Goal: Transaction & Acquisition: Obtain resource

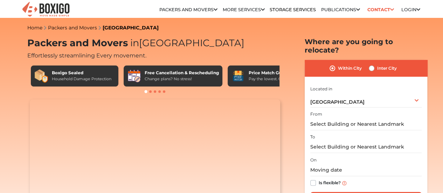
click at [377, 64] on label "Inter City" at bounding box center [387, 68] width 20 height 8
click at [370, 64] on input "Inter City" at bounding box center [371, 67] width 6 height 7
radio input "true"
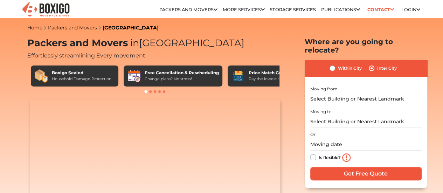
click at [326, 87] on div "Moving from" at bounding box center [365, 94] width 111 height 21
click at [321, 95] on input "text" at bounding box center [365, 99] width 111 height 12
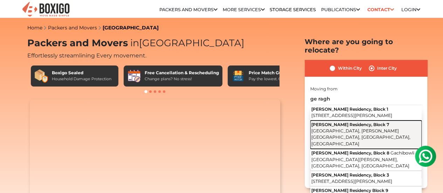
click at [360, 129] on button "[PERSON_NAME] Residency, [STREET_ADDRESS][PERSON_NAME]" at bounding box center [365, 134] width 111 height 28
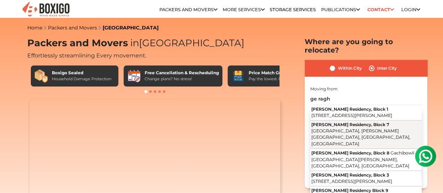
type input "[PERSON_NAME] Residency, [STREET_ADDRESS][PERSON_NAME]"
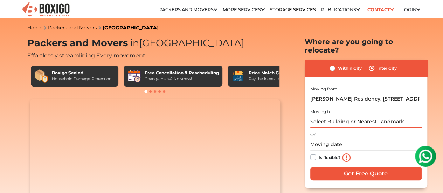
click at [340, 117] on input "text" at bounding box center [365, 121] width 111 height 12
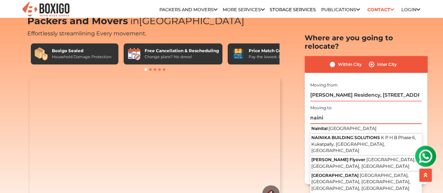
scroll to position [23, 0]
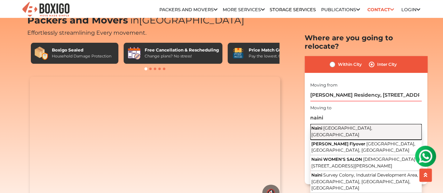
click at [331, 125] on span "[GEOGRAPHIC_DATA], [GEOGRAPHIC_DATA]" at bounding box center [341, 131] width 61 height 12
type input "Naini, [GEOGRAPHIC_DATA], [GEOGRAPHIC_DATA]"
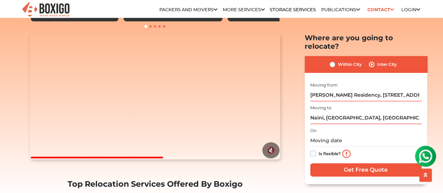
scroll to position [66, 0]
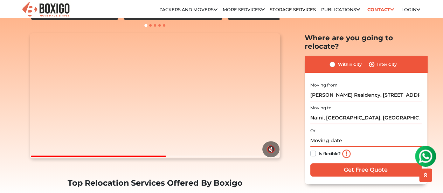
click at [316, 135] on input "text" at bounding box center [365, 140] width 111 height 12
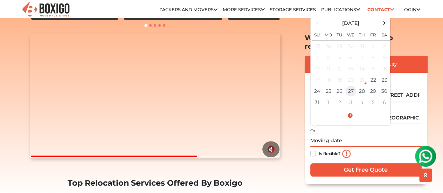
click at [351, 85] on td "27" at bounding box center [350, 90] width 11 height 11
type input "[DATE] 12:00 AM"
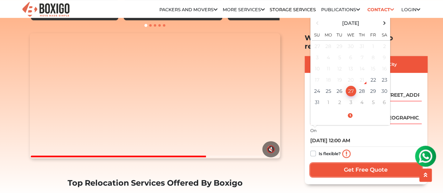
click at [348, 163] on input "Get Free Quote" at bounding box center [365, 169] width 111 height 13
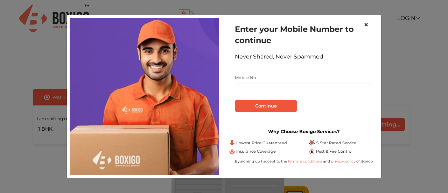
click at [367, 24] on span "×" at bounding box center [366, 25] width 5 height 10
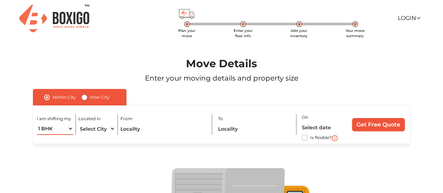
click at [68, 128] on select "1 BHK 2 BHK 3 BHK 3 + BHK FEW ITEMS" at bounding box center [55, 128] width 36 height 12
click at [10, 131] on section "Move Details Enter your moving details and property size Within [GEOGRAPHIC_DAT…" at bounding box center [221, 160] width 443 height 246
click at [93, 129] on select "Select City [GEOGRAPHIC_DATA] [GEOGRAPHIC_DATA] [GEOGRAPHIC_DATA] [GEOGRAPHIC_D…" at bounding box center [96, 128] width 36 height 12
select select "[GEOGRAPHIC_DATA]"
click at [78, 122] on select "Select City [GEOGRAPHIC_DATA] [GEOGRAPHIC_DATA] [GEOGRAPHIC_DATA] [GEOGRAPHIC_D…" at bounding box center [96, 128] width 36 height 12
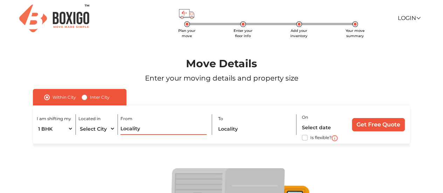
click at [139, 130] on input "text" at bounding box center [163, 128] width 86 height 12
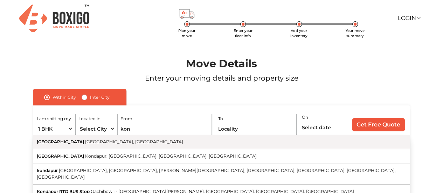
click at [85, 142] on span "Hyderabad, Telangana" at bounding box center [134, 141] width 98 height 5
type input "Kondapur, Hyderabad, Telangana"
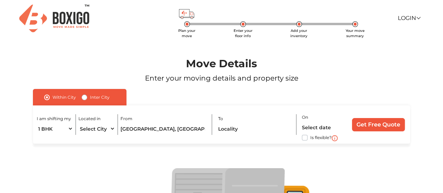
click at [233, 140] on div "I am shifting my 1 BHK 2 BHK 3 BHK 3 + BHK FEW ITEMS Located in Select City Ban…" at bounding box center [221, 124] width 377 height 38
click at [237, 128] on input "text" at bounding box center [255, 128] width 74 height 12
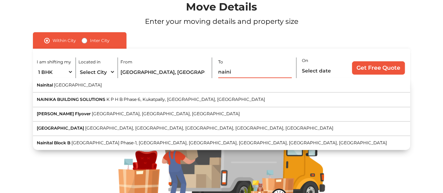
scroll to position [57, 0]
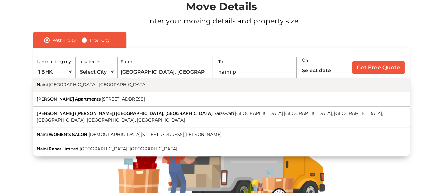
click at [99, 82] on button "Naini Prayagraj, Uttar Pradesh" at bounding box center [221, 85] width 377 height 14
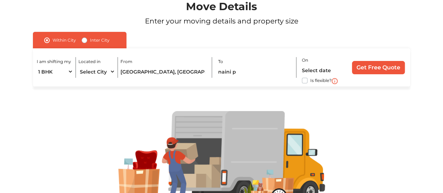
type input "Naini, [GEOGRAPHIC_DATA], [GEOGRAPHIC_DATA]"
click at [324, 72] on input "text" at bounding box center [323, 70] width 43 height 12
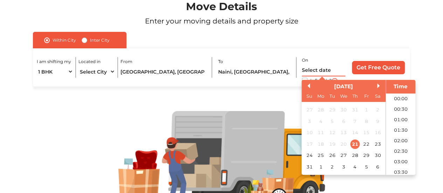
scroll to position [353, 0]
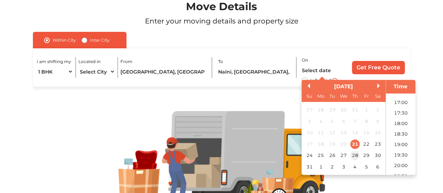
click at [356, 156] on div "28" at bounding box center [354, 155] width 9 height 9
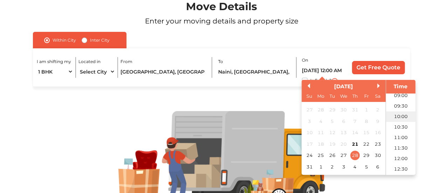
click at [397, 118] on li "10:00" at bounding box center [401, 116] width 30 height 10
type input "28/08/2025 10:00 AM"
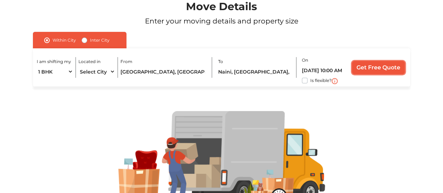
click at [374, 66] on input "Get Free Quote" at bounding box center [378, 67] width 53 height 13
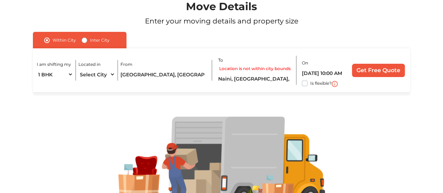
click at [90, 37] on label "Inter City" at bounding box center [100, 40] width 20 height 8
click at [85, 37] on input "Inter City" at bounding box center [85, 39] width 6 height 7
radio input "true"
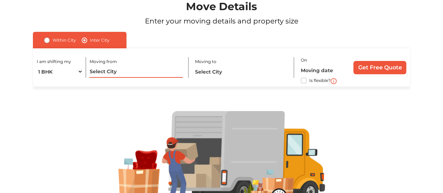
click at [107, 74] on input "text" at bounding box center [135, 71] width 93 height 12
type input "h"
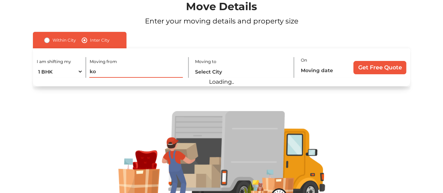
type input "k"
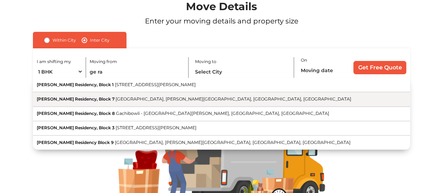
click at [112, 97] on span "[PERSON_NAME] Residency, Block 7" at bounding box center [76, 98] width 78 height 5
type input "[PERSON_NAME] Residency, [STREET_ADDRESS][PERSON_NAME]"
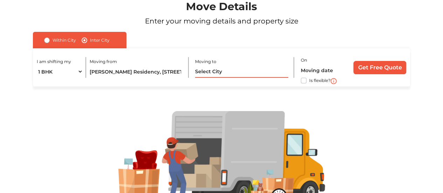
click at [221, 74] on input "text" at bounding box center [241, 71] width 93 height 12
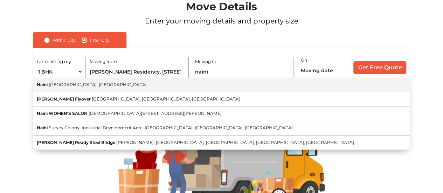
click at [210, 82] on button "Naini Prayagraj, Uttar Pradesh" at bounding box center [221, 85] width 377 height 14
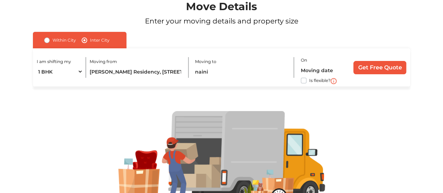
type input "Naini, [GEOGRAPHIC_DATA], [GEOGRAPHIC_DATA]"
click at [317, 70] on input "text" at bounding box center [324, 70] width 47 height 12
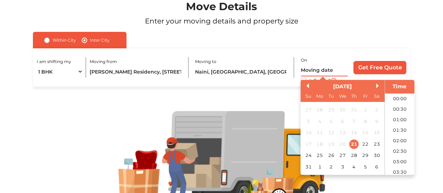
scroll to position [353, 0]
click at [352, 156] on div "28" at bounding box center [353, 155] width 9 height 9
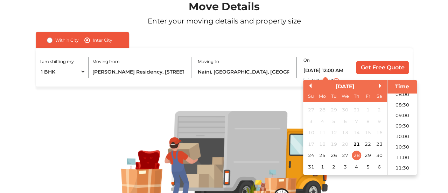
scroll to position [173, 0]
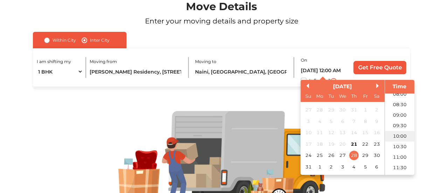
click at [398, 137] on li "10:00" at bounding box center [400, 136] width 30 height 10
type input "28/08/2025 10:00 AM"
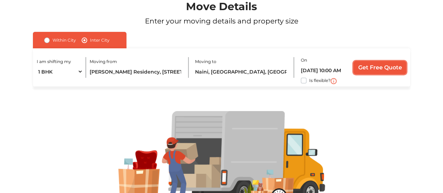
click at [378, 73] on input "Get Free Quote" at bounding box center [379, 67] width 53 height 13
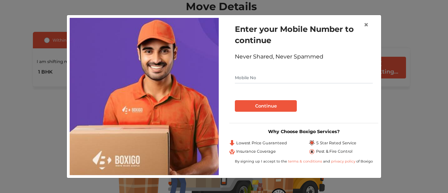
click at [253, 77] on input "text" at bounding box center [304, 77] width 138 height 11
type input "8005056499"
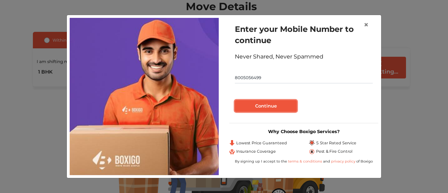
click at [253, 111] on button "Continue" at bounding box center [266, 106] width 62 height 12
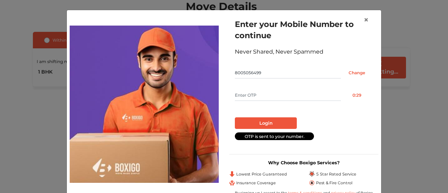
click at [258, 97] on input "text" at bounding box center [288, 95] width 106 height 11
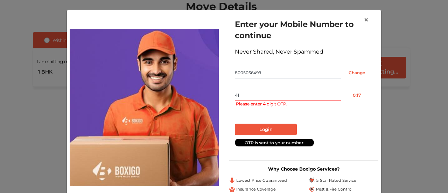
type input "4"
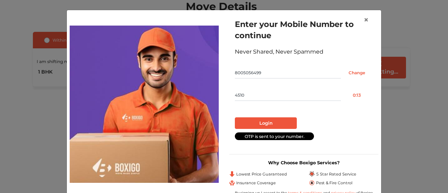
type input "4510"
click at [260, 120] on button "Login" at bounding box center [266, 123] width 62 height 12
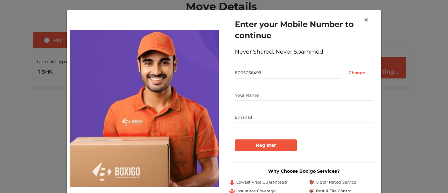
click at [267, 97] on input "text" at bounding box center [304, 95] width 138 height 11
type input "Himanshu Shukla"
click at [252, 108] on div "Himanshu Shukla" at bounding box center [304, 107] width 138 height 34
click at [241, 115] on input "text" at bounding box center [304, 117] width 138 height 11
type input "shukla.little.1999@gmail.com"
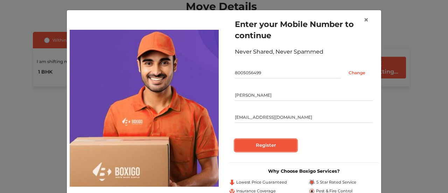
click at [254, 142] on input "Register" at bounding box center [266, 145] width 62 height 12
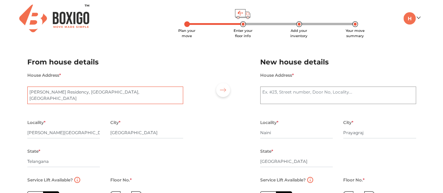
click at [61, 92] on textarea "GE Raghavendra Residency, Block 7, Kondapur" at bounding box center [105, 94] width 156 height 17
click at [120, 58] on h2 "From house details" at bounding box center [105, 62] width 156 height 12
click at [69, 131] on input "Raghavendra Colony" at bounding box center [63, 132] width 73 height 11
click at [82, 133] on input "Raghavendra Colony" at bounding box center [63, 132] width 73 height 11
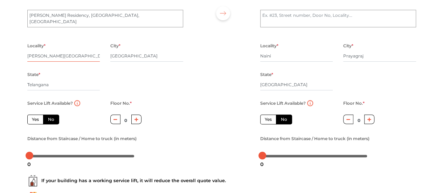
scroll to position [77, 0]
click at [36, 120] on label "Yes" at bounding box center [35, 119] width 16 height 10
click at [36, 120] on input "Yes" at bounding box center [34, 118] width 5 height 5
radio input "true"
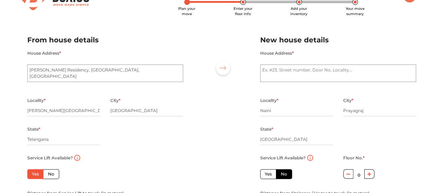
scroll to position [0, 0]
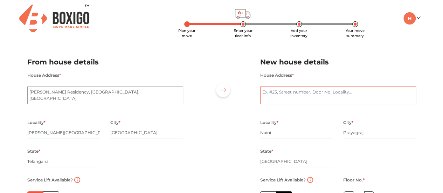
click at [279, 93] on textarea "House Address *" at bounding box center [338, 94] width 156 height 17
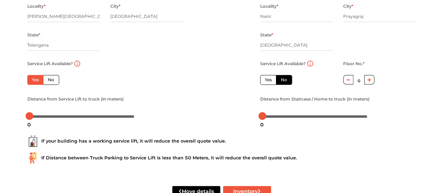
scroll to position [138, 0]
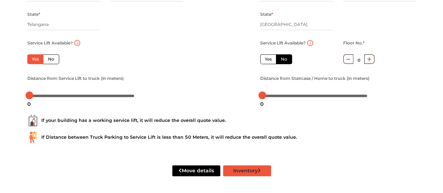
type textarea "81 - B Gangotri Nagar"
click at [238, 170] on button "Inventory" at bounding box center [247, 170] width 48 height 11
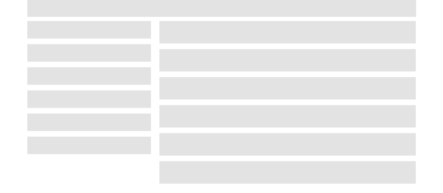
scroll to position [45, 0]
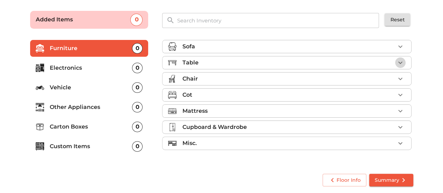
click at [398, 62] on icon "button" at bounding box center [400, 62] width 8 height 8
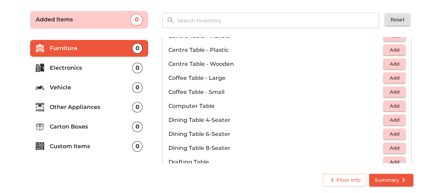
scroll to position [73, 0]
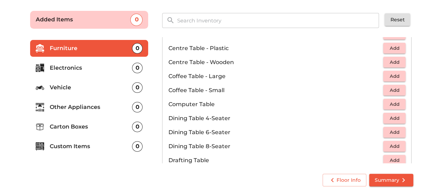
click at [390, 85] on button "Add" at bounding box center [394, 90] width 22 height 11
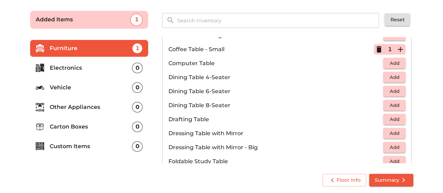
scroll to position [114, 0]
click at [388, 65] on span "Add" at bounding box center [393, 63] width 15 height 8
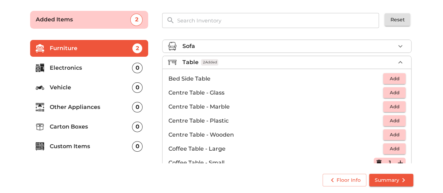
scroll to position [0, 0]
click at [258, 62] on div "Table 2 Added" at bounding box center [288, 62] width 213 height 8
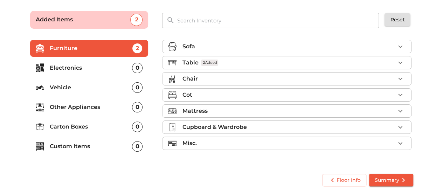
click at [220, 76] on div "Chair" at bounding box center [288, 79] width 213 height 8
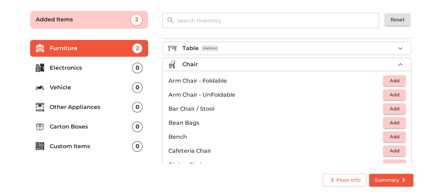
scroll to position [15, 0]
click at [390, 121] on span "Add" at bounding box center [393, 122] width 15 height 8
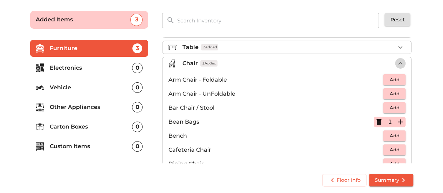
click at [396, 63] on icon "button" at bounding box center [400, 63] width 8 height 8
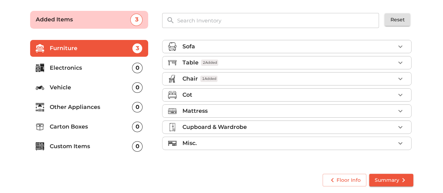
scroll to position [0, 0]
click at [399, 94] on icon "button" at bounding box center [400, 94] width 4 height 2
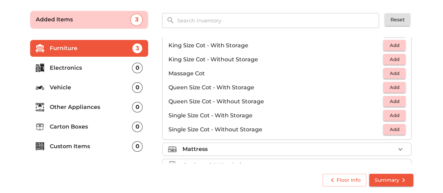
scroll to position [192, 0]
click at [223, 101] on p "Queen Size Cot - Without Storage" at bounding box center [275, 101] width 215 height 8
click at [387, 100] on span "Add" at bounding box center [393, 101] width 15 height 8
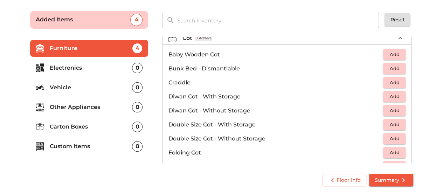
scroll to position [33, 0]
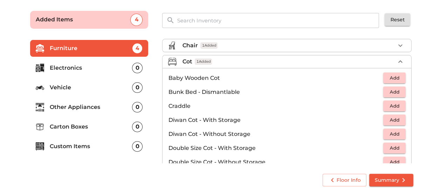
click at [303, 61] on div "Cot 1 Added" at bounding box center [288, 61] width 213 height 8
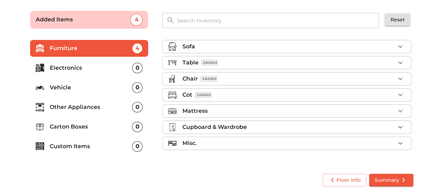
scroll to position [0, 0]
click at [219, 108] on div "Mattress" at bounding box center [288, 111] width 213 height 8
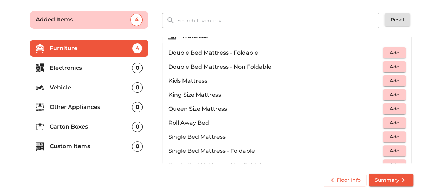
scroll to position [75, 0]
click at [386, 105] on span "Add" at bounding box center [393, 108] width 15 height 8
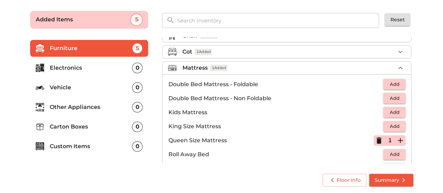
scroll to position [41, 0]
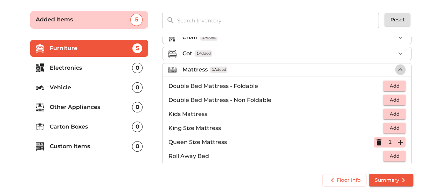
click at [398, 65] on icon "button" at bounding box center [400, 69] width 8 height 8
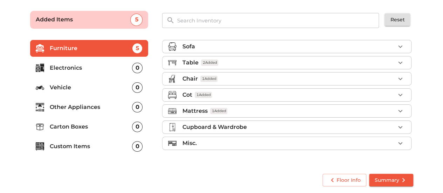
scroll to position [0, 0]
click at [219, 126] on p "Cupboard & Wardrobe" at bounding box center [214, 127] width 64 height 8
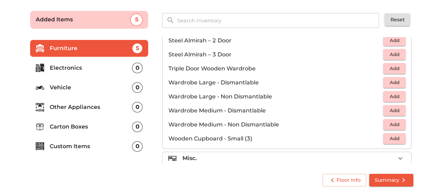
scroll to position [234, 0]
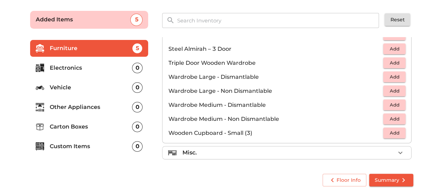
click at [395, 60] on span "Add" at bounding box center [393, 63] width 15 height 8
click at [203, 152] on div "Misc." at bounding box center [288, 152] width 213 height 8
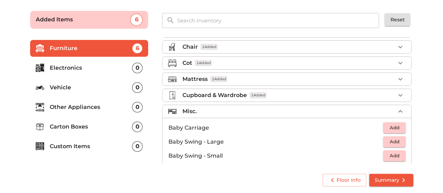
scroll to position [31, 0]
click at [208, 108] on div "Misc." at bounding box center [288, 112] width 213 height 8
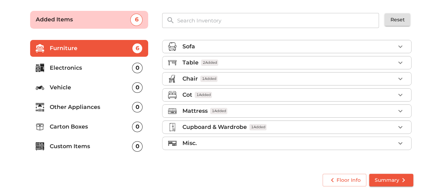
scroll to position [0, 0]
click at [56, 65] on p "Electronics" at bounding box center [91, 68] width 83 height 8
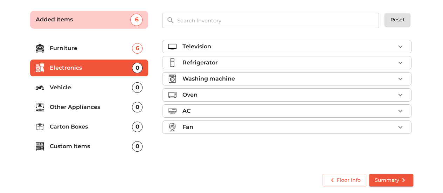
click at [199, 45] on p "Television" at bounding box center [196, 46] width 29 height 8
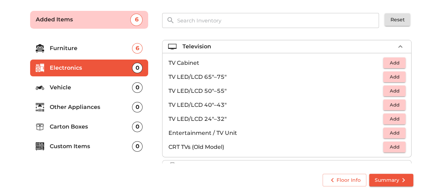
scroll to position [29, 0]
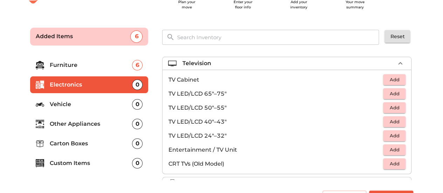
click at [383, 135] on button "Add" at bounding box center [394, 135] width 22 height 11
click at [398, 134] on icon "button" at bounding box center [400, 135] width 5 height 5
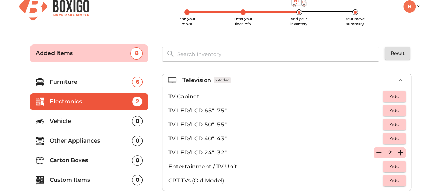
click at [234, 80] on div "Television 2 Added" at bounding box center [288, 80] width 213 height 8
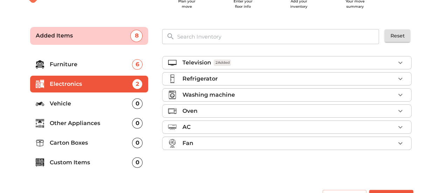
scroll to position [30, 0]
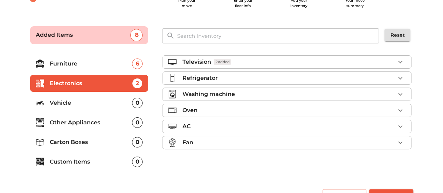
click at [189, 124] on p "AC" at bounding box center [186, 126] width 8 height 8
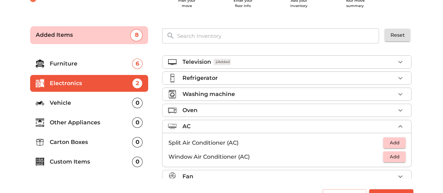
scroll to position [8, 0]
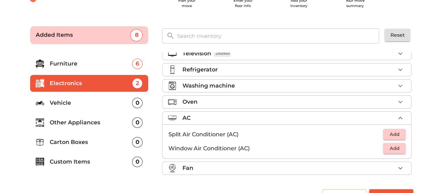
click at [392, 130] on span "Add" at bounding box center [393, 134] width 15 height 8
click at [276, 114] on div "AC 1 Added" at bounding box center [288, 118] width 213 height 8
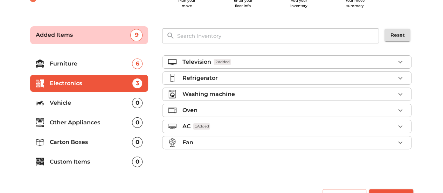
scroll to position [0, 0]
click at [259, 138] on div "Fan" at bounding box center [288, 142] width 213 height 8
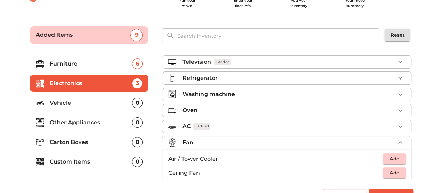
scroll to position [50, 0]
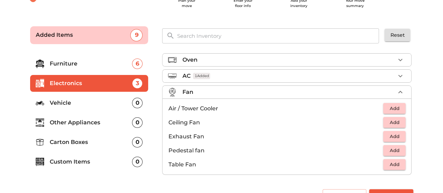
click at [213, 86] on li "Fan" at bounding box center [286, 92] width 248 height 13
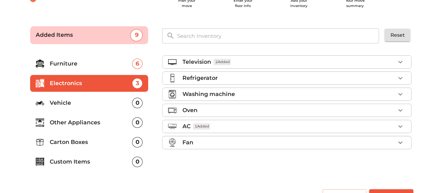
click at [211, 106] on div "Oven" at bounding box center [288, 110] width 213 height 8
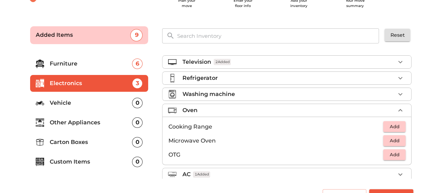
click at [213, 110] on div "Oven" at bounding box center [288, 110] width 213 height 8
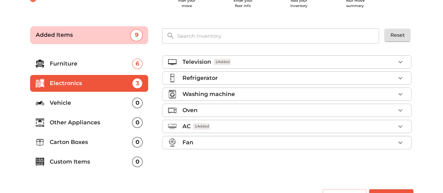
click at [230, 96] on p "Washing machine" at bounding box center [208, 94] width 52 height 8
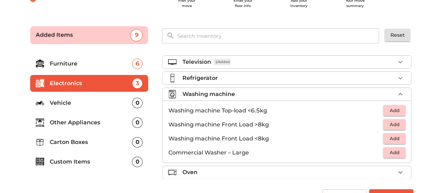
click at [230, 96] on p "Washing machine" at bounding box center [208, 94] width 52 height 8
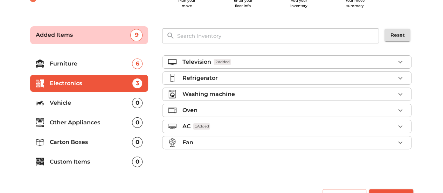
click at [77, 104] on p "Vehicle" at bounding box center [91, 103] width 83 height 8
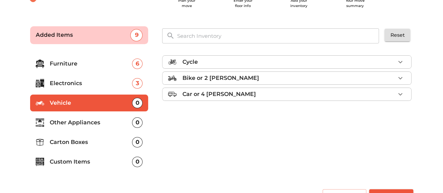
click at [219, 79] on p "Bike or 2 wheeler" at bounding box center [220, 78] width 77 height 8
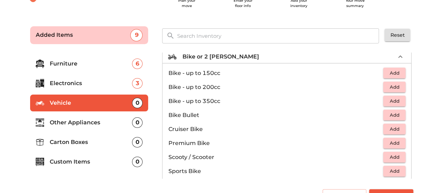
scroll to position [22, 0]
click at [386, 116] on span "Add" at bounding box center [393, 115] width 15 height 8
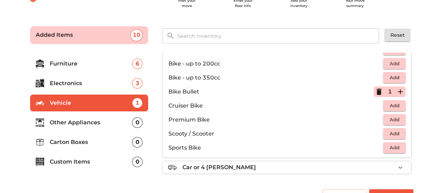
scroll to position [0, 0]
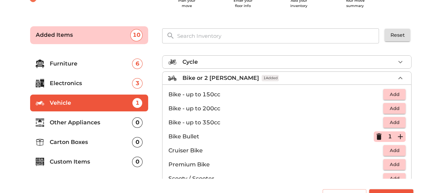
click at [273, 79] on div "Bike or 2 wheeler 1 Added" at bounding box center [288, 78] width 213 height 8
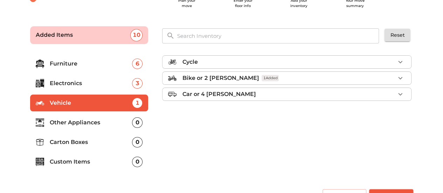
click at [80, 118] on p "Other Appliances" at bounding box center [91, 122] width 83 height 8
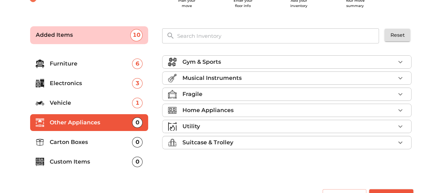
click at [202, 97] on li "Fragile" at bounding box center [286, 94] width 248 height 13
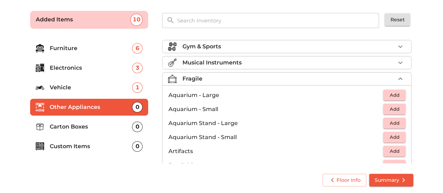
click at [196, 81] on p "Fragile" at bounding box center [192, 79] width 20 height 8
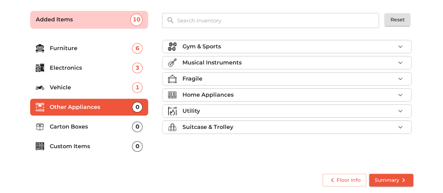
click at [209, 129] on p "Suitcase & Trolley" at bounding box center [207, 127] width 51 height 8
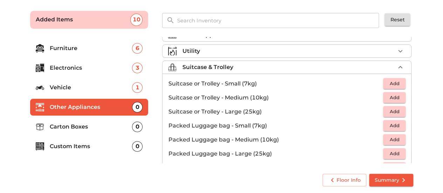
scroll to position [78, 0]
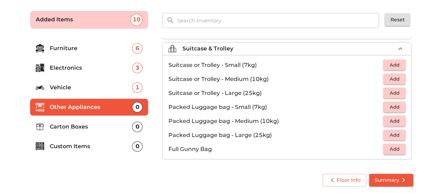
click at [204, 51] on li "Suitcase & Trolley" at bounding box center [286, 48] width 248 height 13
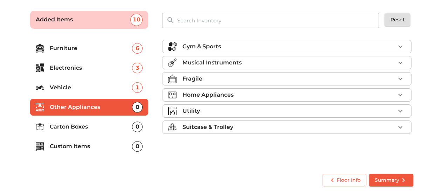
scroll to position [0, 0]
click at [88, 127] on p "Carton Boxes" at bounding box center [91, 126] width 83 height 8
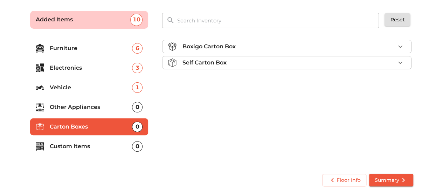
click at [212, 62] on p "Self Carton Box" at bounding box center [204, 62] width 44 height 8
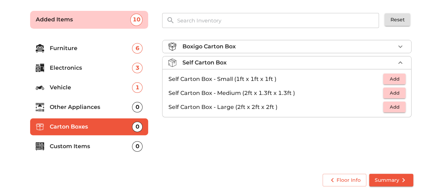
click at [212, 62] on p "Self Carton Box" at bounding box center [204, 62] width 44 height 8
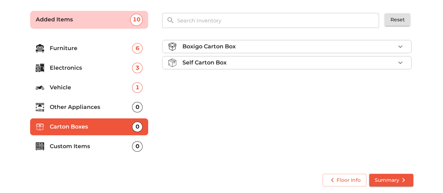
click at [221, 49] on p "Boxigo Carton Box" at bounding box center [208, 46] width 53 height 8
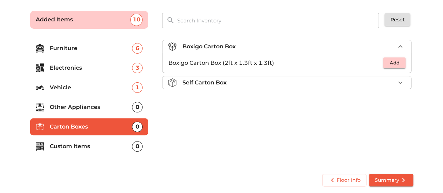
click at [221, 49] on p "Boxigo Carton Box" at bounding box center [208, 46] width 53 height 8
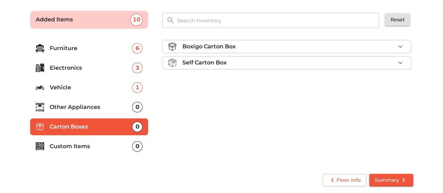
click at [68, 147] on p "Custom Items" at bounding box center [91, 146] width 83 height 8
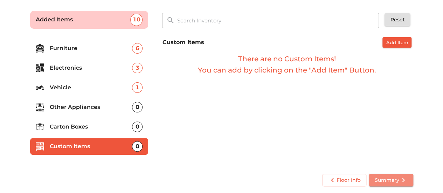
click at [391, 176] on span "Summary" at bounding box center [390, 180] width 33 height 9
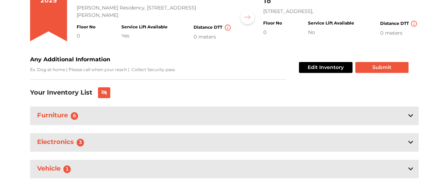
scroll to position [103, 0]
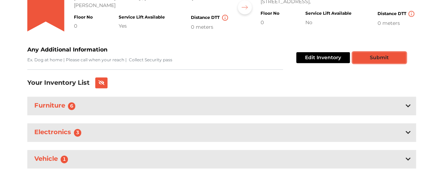
click at [366, 55] on button "Submit" at bounding box center [378, 57] width 53 height 11
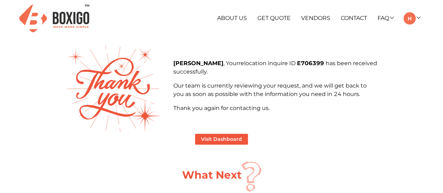
scroll to position [2, 0]
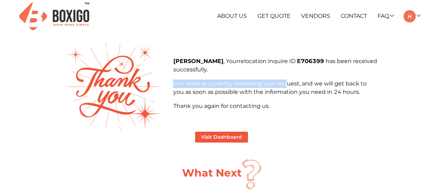
drag, startPoint x: 173, startPoint y: 83, endPoint x: 286, endPoint y: 84, distance: 113.0
click at [286, 84] on p "Our team is currently reviewing your request, and we will get back to you as so…" at bounding box center [275, 87] width 204 height 17
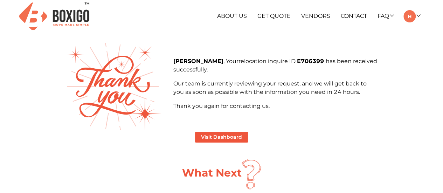
click at [306, 105] on p "Thank you again for contacting us." at bounding box center [275, 106] width 204 height 8
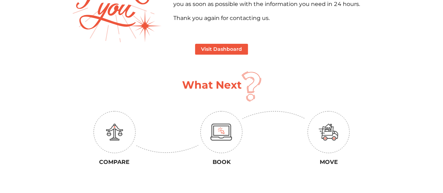
scroll to position [0, 0]
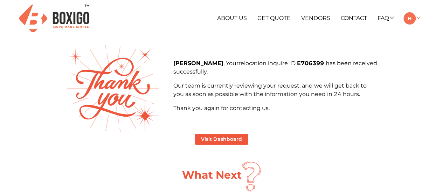
click at [416, 20] on link at bounding box center [411, 18] width 16 height 7
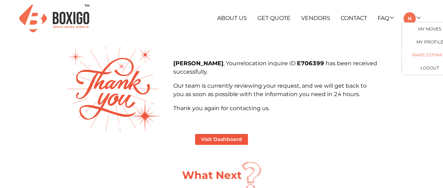
click at [417, 56] on link "Make Estimate" at bounding box center [429, 54] width 56 height 13
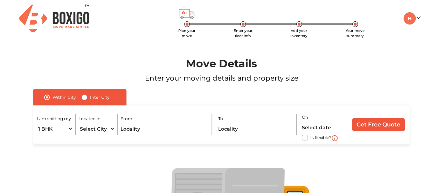
click at [420, 19] on div "My Moves My Profile Make Estimate LOGOUT" at bounding box center [391, 18] width 68 height 12
click at [417, 19] on link at bounding box center [411, 18] width 16 height 7
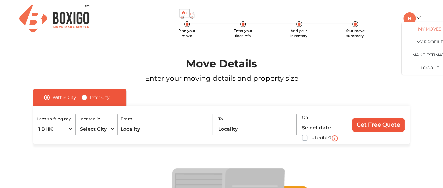
click at [430, 30] on link "My Moves" at bounding box center [429, 28] width 56 height 13
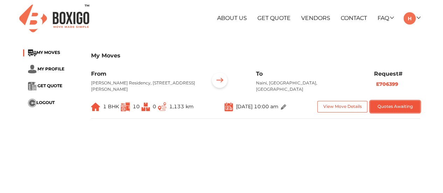
click at [390, 108] on button "Quotes Awaiting" at bounding box center [395, 107] width 50 height 12
click at [49, 87] on span "GET QUOTE" at bounding box center [49, 85] width 25 height 5
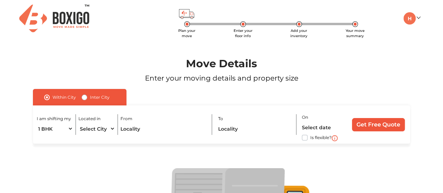
click at [417, 21] on ul "My Moves My Profile Make Estimate LOGOUT" at bounding box center [390, 18] width 57 height 12
click at [417, 15] on link at bounding box center [411, 18] width 16 height 7
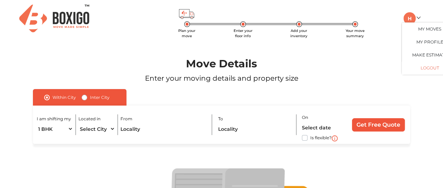
click at [422, 68] on button "LOGOUT" at bounding box center [429, 67] width 56 height 13
